Goal: Information Seeking & Learning: Learn about a topic

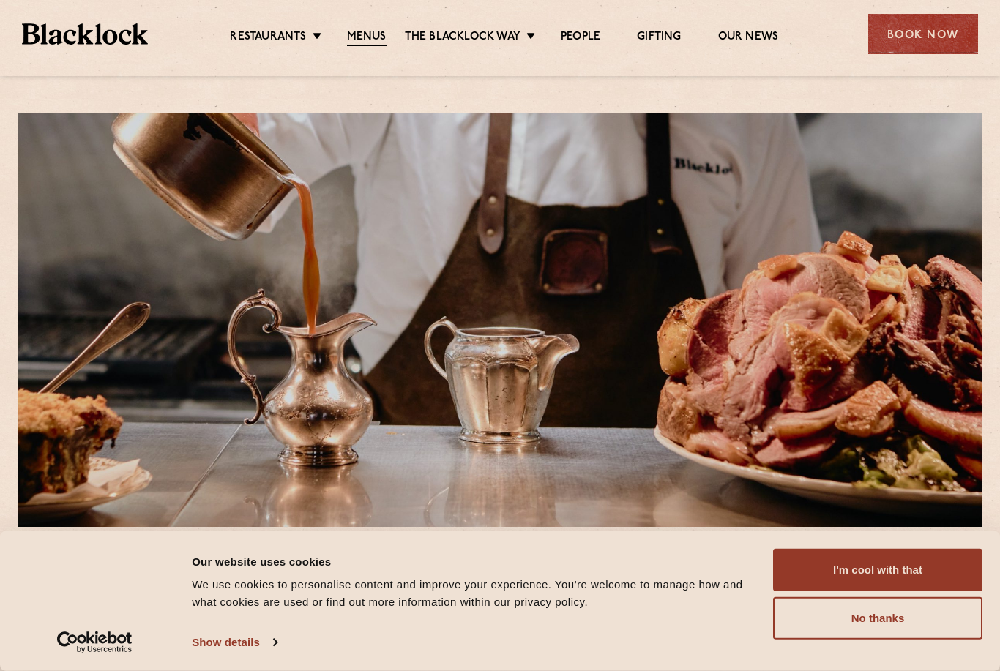
click at [885, 618] on button "No thanks" at bounding box center [877, 618] width 209 height 42
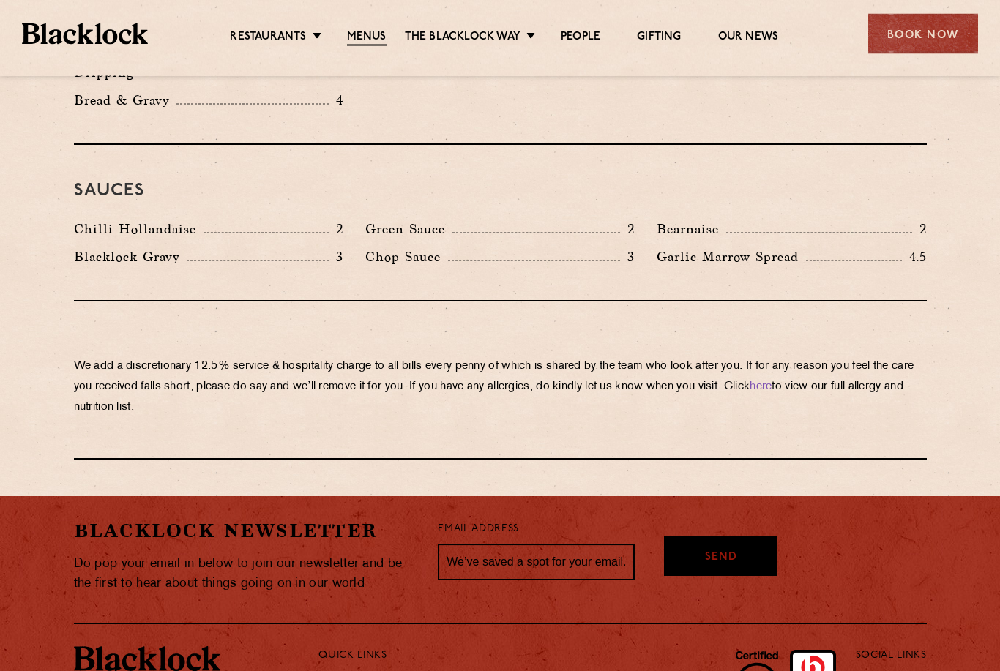
scroll to position [2383, 0]
click at [364, 670] on link "Restaurants" at bounding box center [347, 682] width 59 height 15
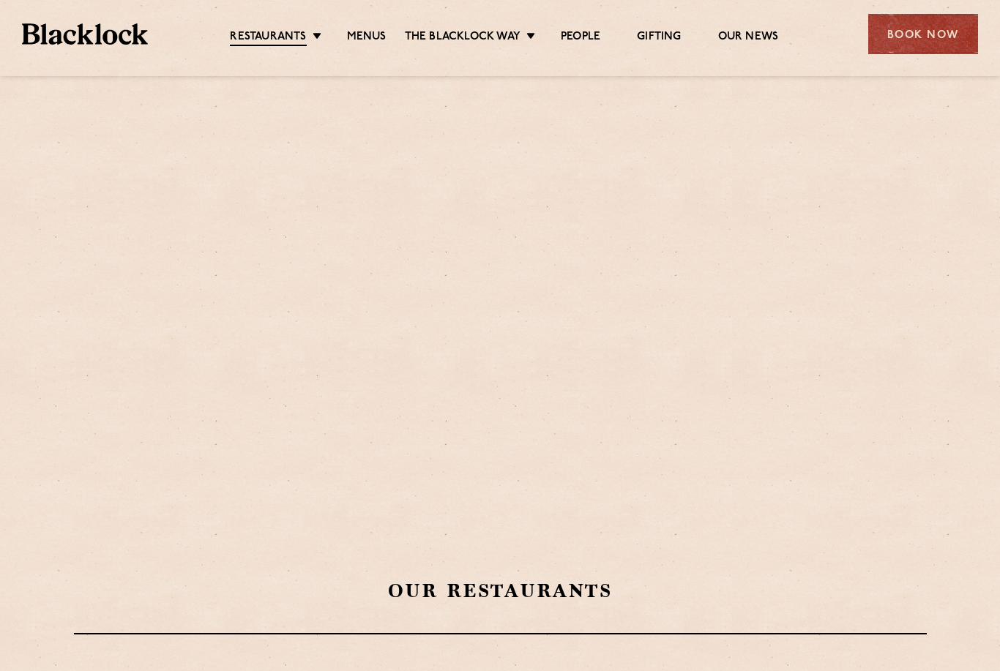
click at [0, 0] on link "[DATE] Roast" at bounding box center [0, 0] width 0 height 0
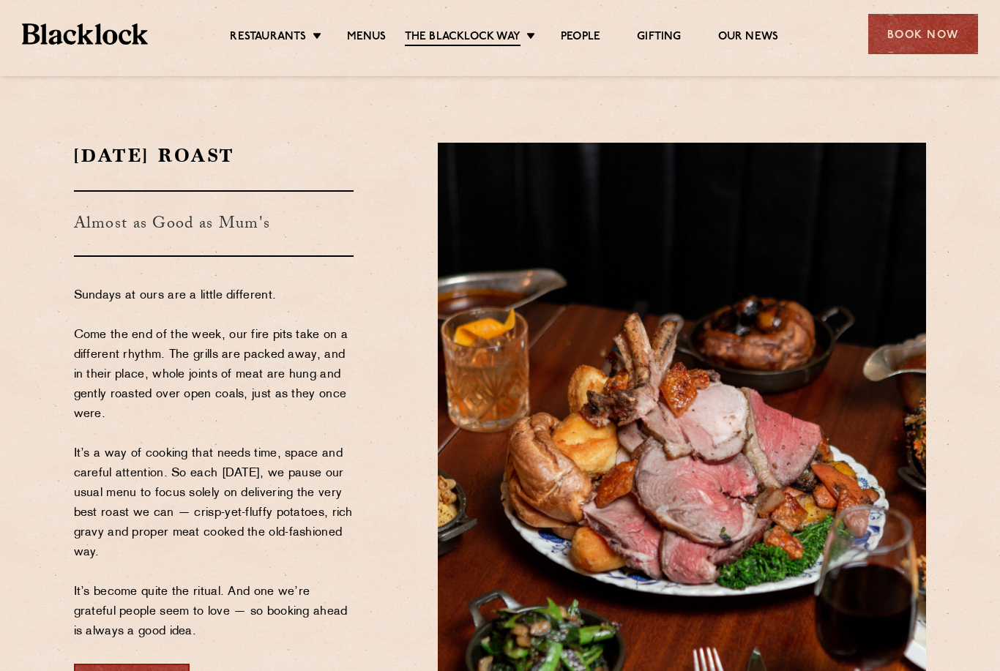
click at [3, 616] on section "[DATE] Roast Almost as Good as Mum's Sundays at ours are a little different. Co…" at bounding box center [500, 423] width 1000 height 649
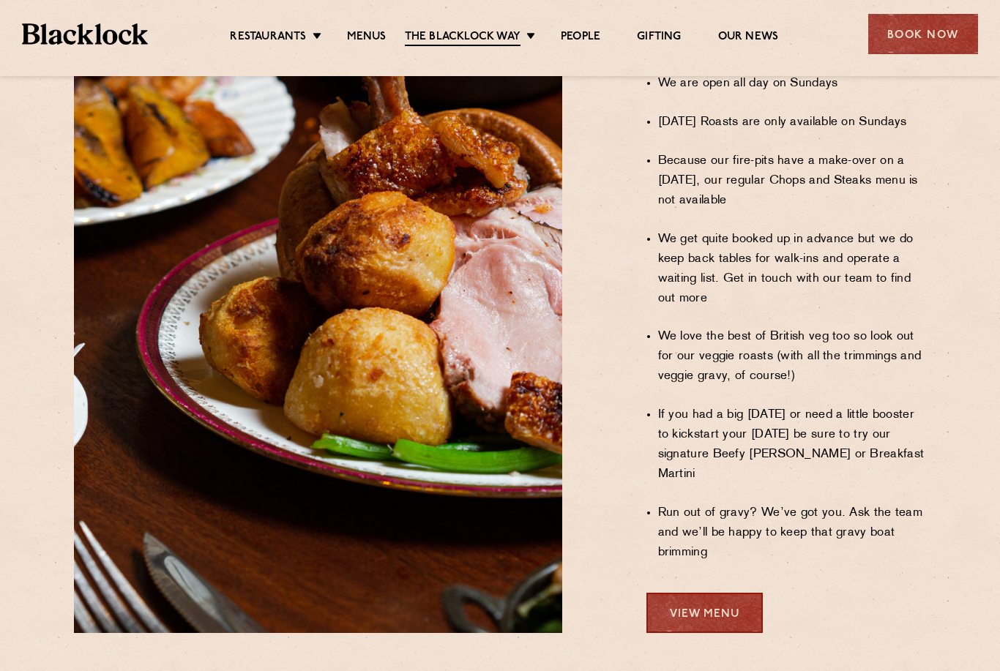
scroll to position [1054, 0]
click at [938, 34] on div "Book Now" at bounding box center [923, 34] width 110 height 40
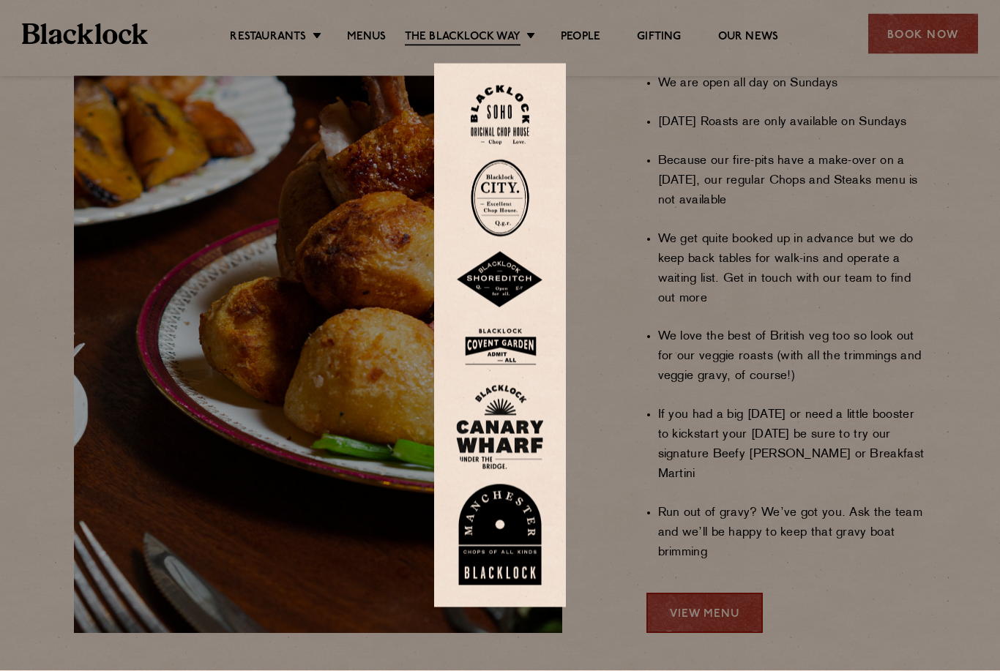
scroll to position [1055, 0]
click at [502, 573] on img at bounding box center [500, 534] width 88 height 101
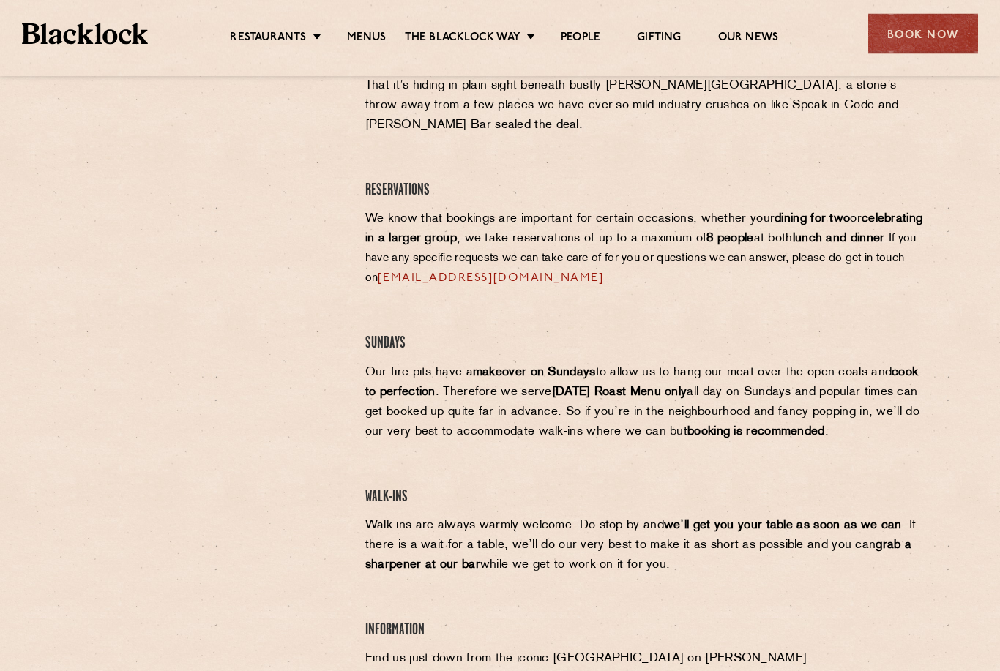
scroll to position [641, 0]
click at [370, 43] on link "Menus" at bounding box center [367, 38] width 40 height 15
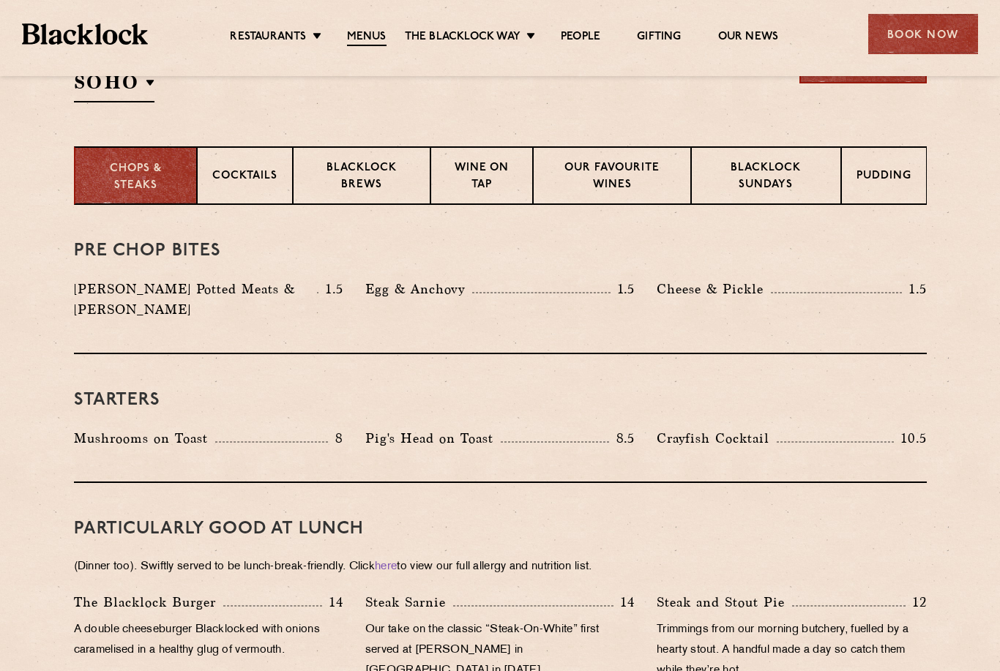
scroll to position [521, 0]
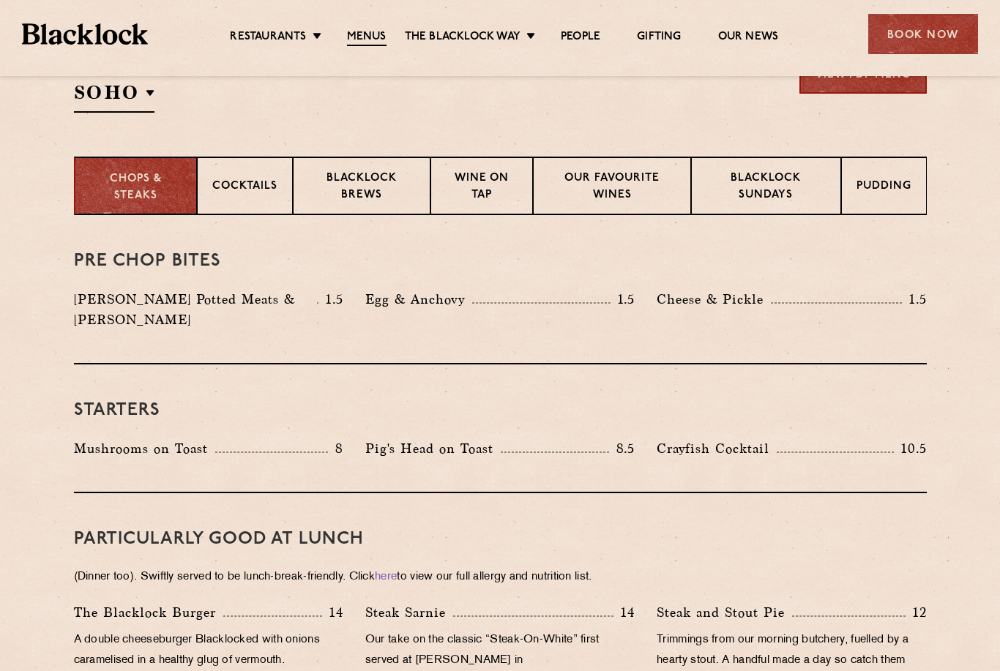
click at [768, 184] on p "Blacklock Sundays" at bounding box center [765, 187] width 119 height 34
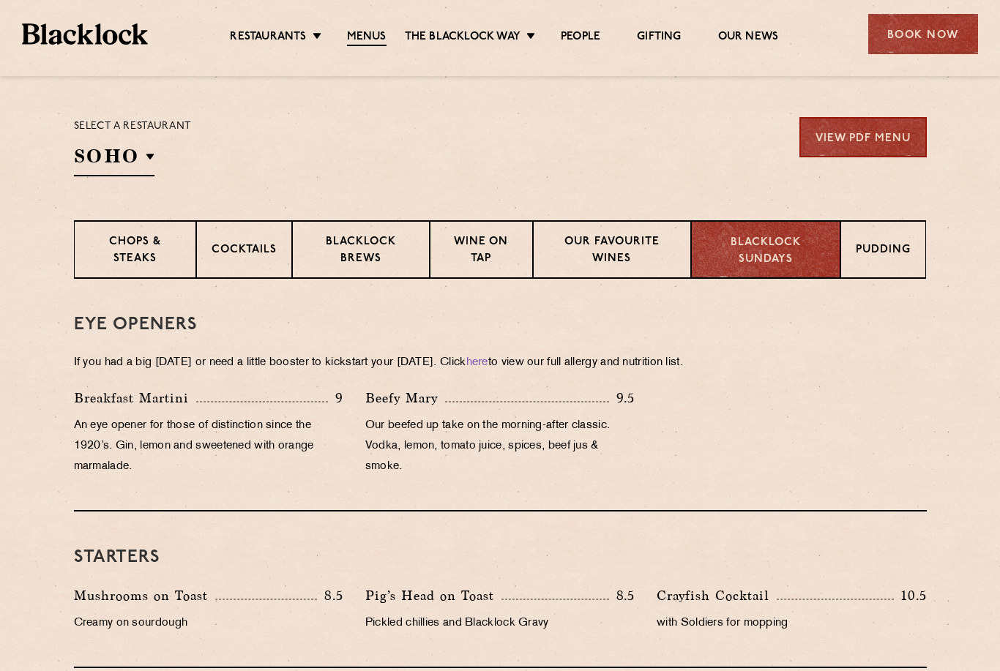
scroll to position [457, 0]
click at [110, 250] on p "Chops & Steaks" at bounding box center [135, 252] width 92 height 34
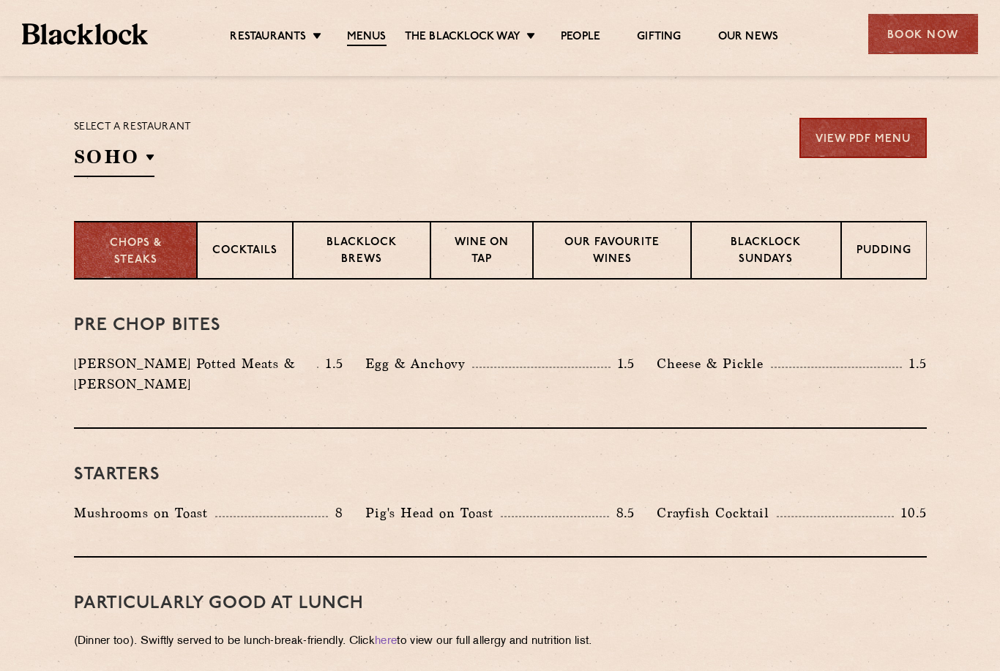
click at [0, 0] on p "[GEOGRAPHIC_DATA]" at bounding box center [0, 0] width 0 height 0
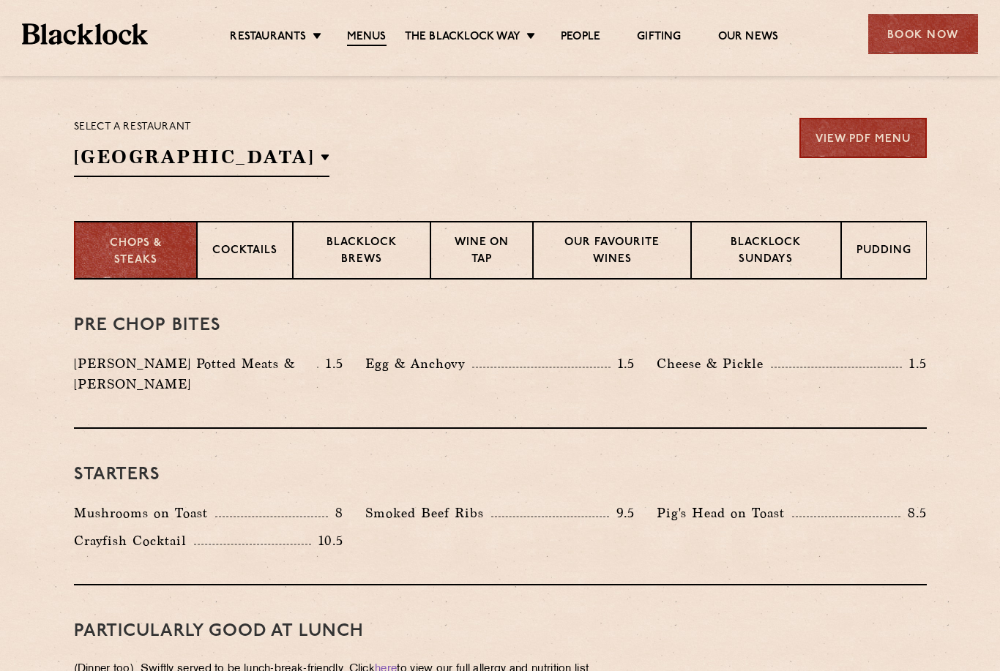
click at [0, 0] on li "[GEOGRAPHIC_DATA]" at bounding box center [0, 0] width 0 height 0
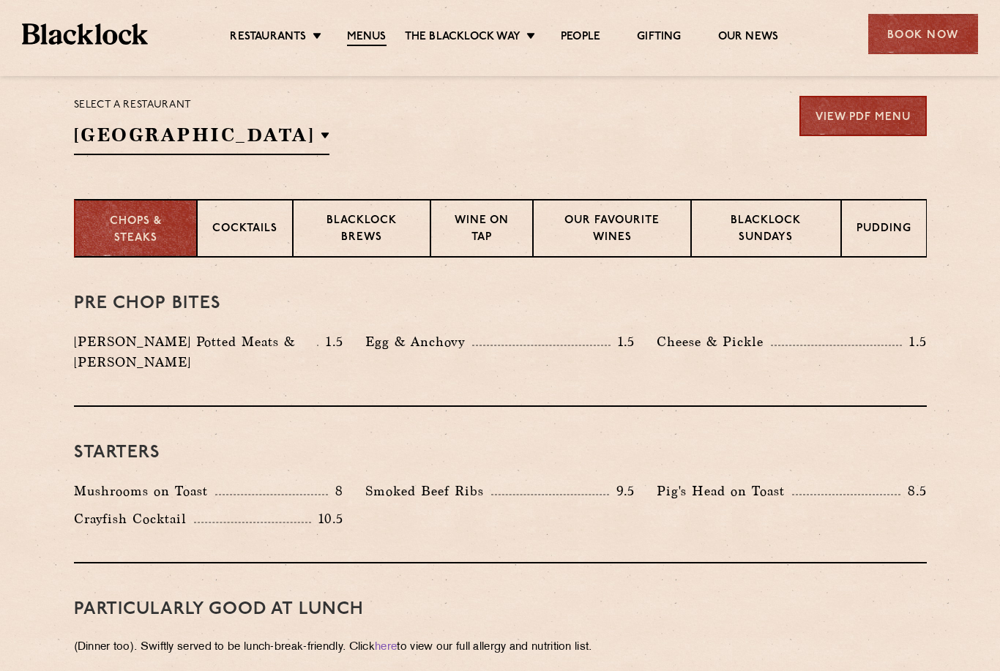
scroll to position [478, 0]
click at [777, 232] on p "Blacklock Sundays" at bounding box center [765, 231] width 119 height 34
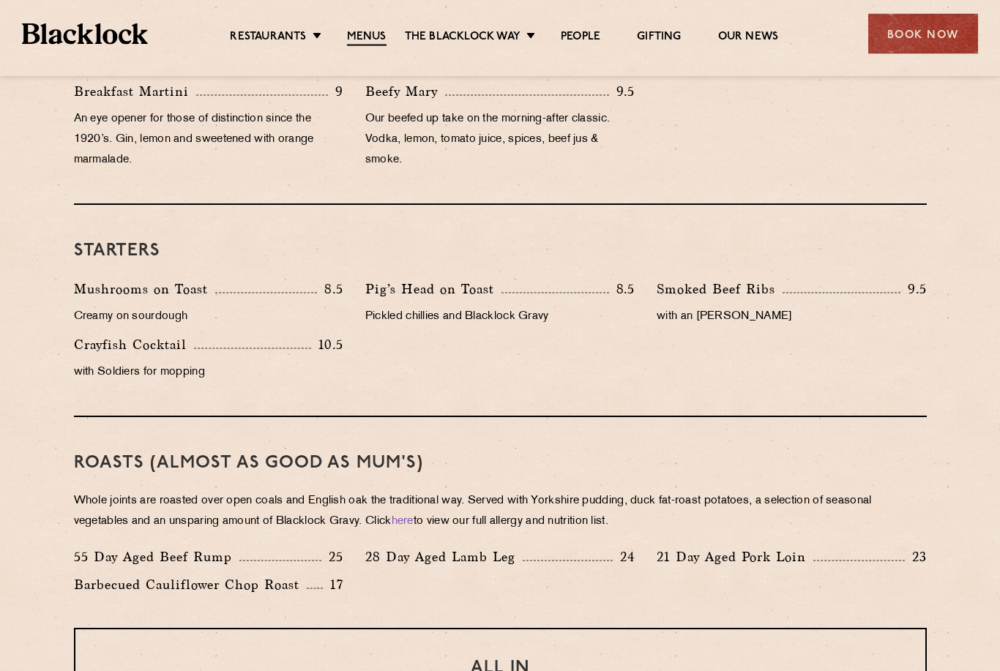
scroll to position [746, 0]
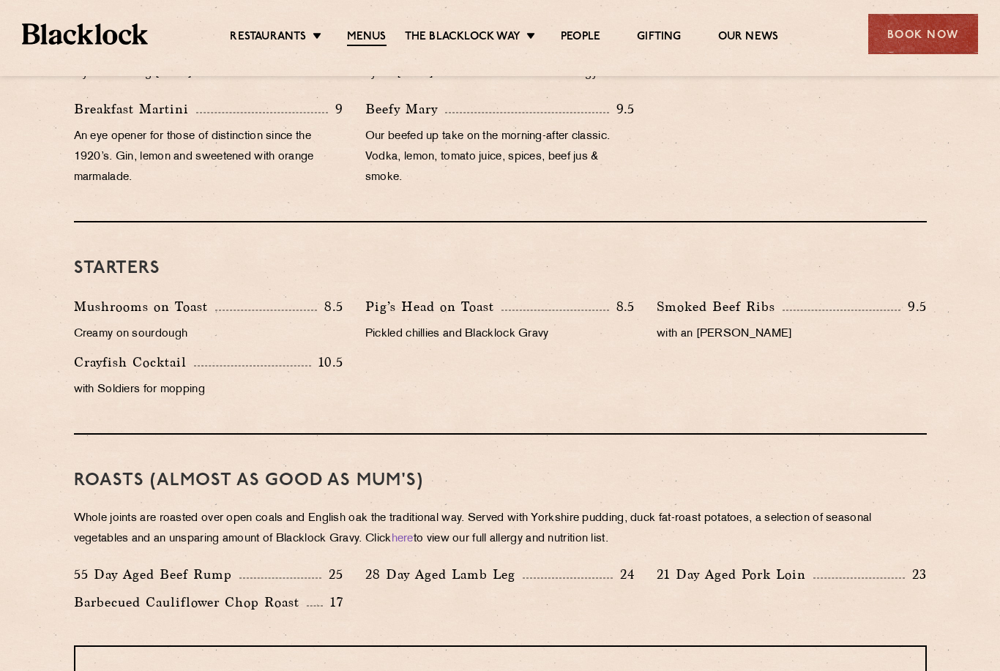
click at [590, 32] on link "People" at bounding box center [581, 37] width 40 height 15
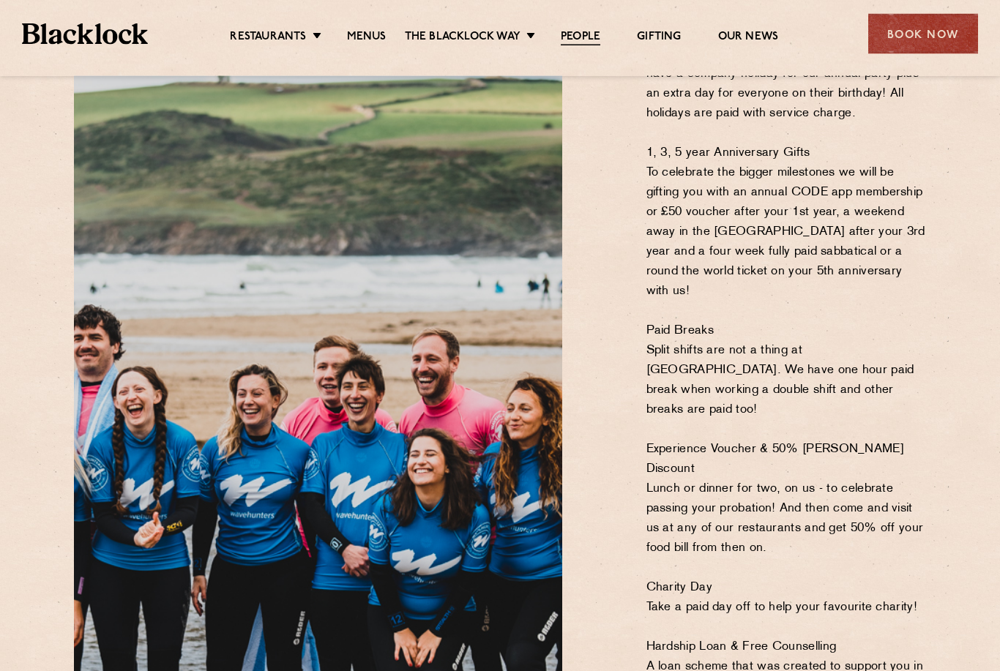
scroll to position [971, 0]
